Goal: Task Accomplishment & Management: Use online tool/utility

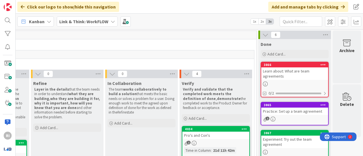
scroll to position [0, 212]
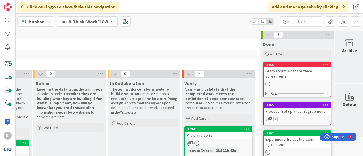
click at [113, 22] on icon at bounding box center [113, 21] width 5 height 5
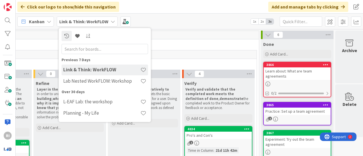
click at [97, 85] on div "Lab Nested WorkFLOW: Workshop" at bounding box center [105, 81] width 87 height 11
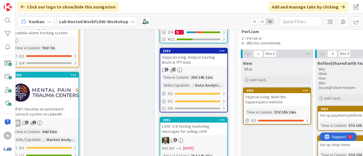
scroll to position [340, 687]
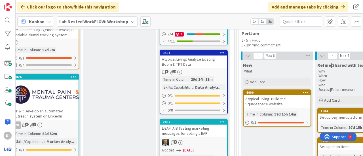
click at [174, 55] on div "3504" at bounding box center [193, 52] width 67 height 5
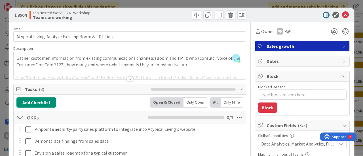
scroll to position [75, 0]
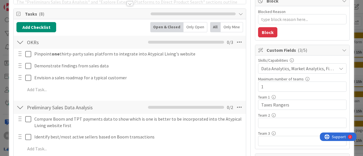
click at [351, 18] on div "ID 3504 Lab Nested WorkFLOW: Workshop Teams are working Title 49 / 128 Atypical…" at bounding box center [181, 78] width 363 height 156
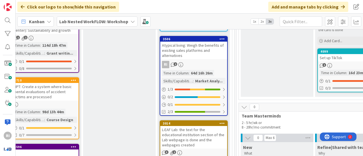
scroll to position [625, 687]
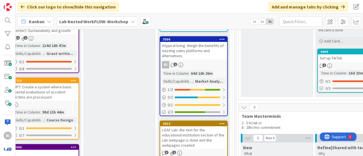
click at [198, 47] on div "Atypical living: Weigh the benefits of existing sales platforms and alternatives" at bounding box center [193, 51] width 67 height 18
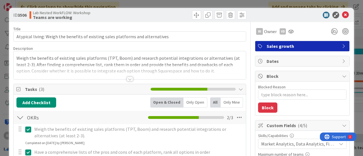
type textarea "x"
click at [128, 79] on div at bounding box center [130, 79] width 6 height 5
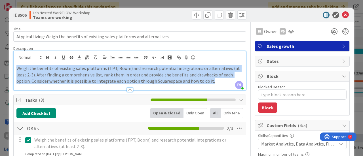
drag, startPoint x: 14, startPoint y: 69, endPoint x: 191, endPoint y: 83, distance: 177.3
click at [202, 83] on div "Weigh the benefits of existing sales platforms (TPT, Boom) and research potenti…" at bounding box center [130, 77] width 232 height 26
copy p "Weigh the benefits of existing sales platforms (TPT, Boom) and research potenti…"
